Goal: Information Seeking & Learning: Learn about a topic

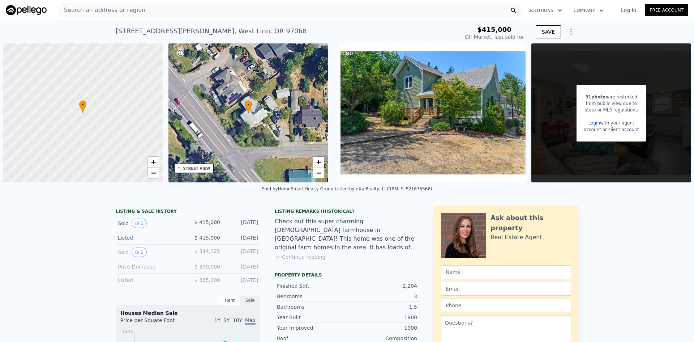
click at [394, 127] on img at bounding box center [433, 112] width 185 height 139
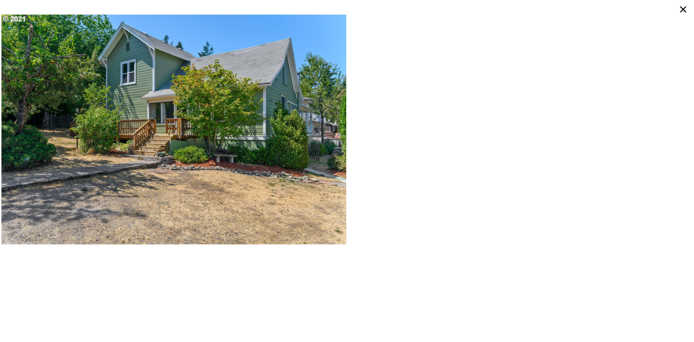
click at [284, 136] on img at bounding box center [173, 129] width 345 height 259
click at [240, 125] on img at bounding box center [173, 129] width 345 height 259
click at [196, 120] on img at bounding box center [173, 129] width 345 height 259
click at [109, 111] on img at bounding box center [173, 129] width 345 height 259
click at [133, 114] on img at bounding box center [173, 129] width 345 height 259
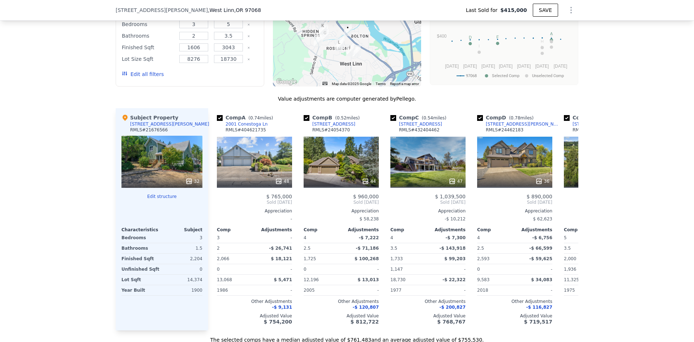
scroll to position [720, 0]
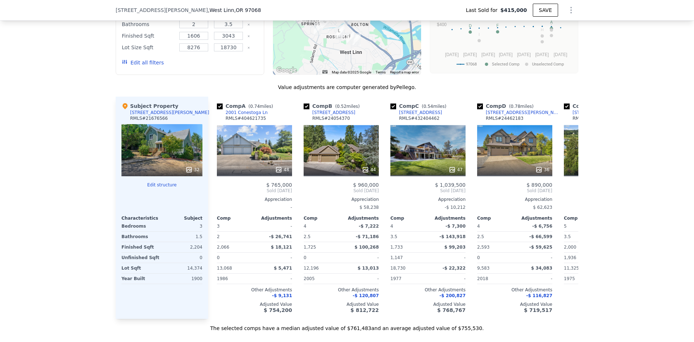
click at [185, 170] on icon at bounding box center [188, 169] width 7 height 7
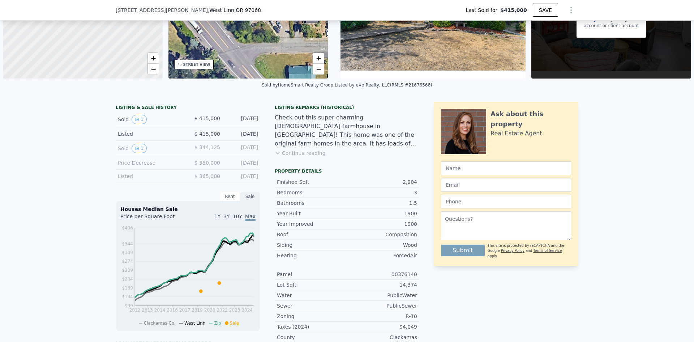
scroll to position [142, 0]
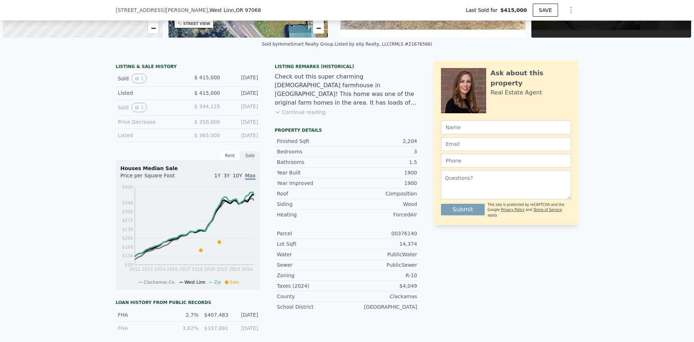
click at [305, 112] on button "Continue reading" at bounding box center [300, 111] width 51 height 7
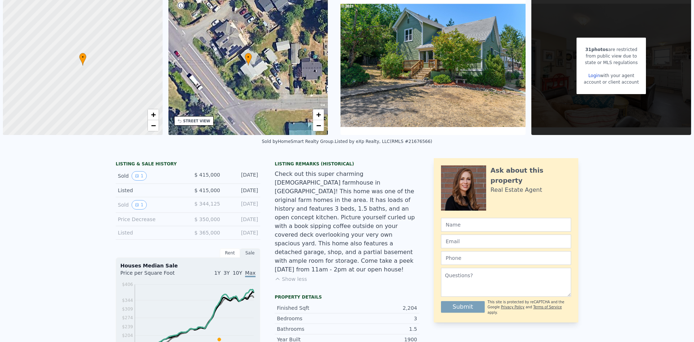
scroll to position [3, 0]
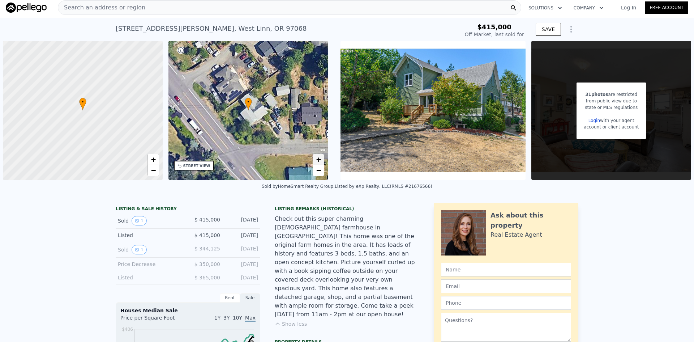
click at [318, 159] on span "+" at bounding box center [318, 159] width 5 height 9
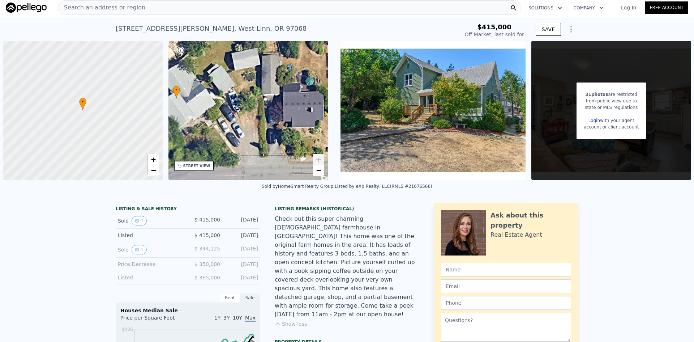
drag, startPoint x: 304, startPoint y: 143, endPoint x: 232, endPoint y: 131, distance: 72.9
click at [232, 131] on div "• + −" at bounding box center [248, 110] width 160 height 139
